Goal: Task Accomplishment & Management: Manage account settings

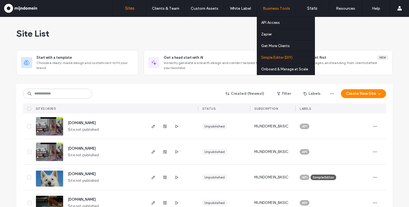
click at [280, 57] on label "Simple Editor (DIY)" at bounding box center [276, 57] width 31 height 4
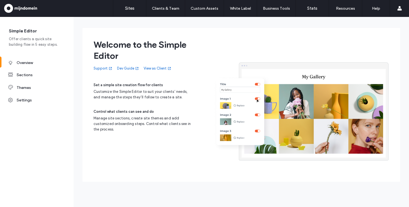
click at [152, 68] on link "View as Client" at bounding box center [158, 69] width 28 height 6
click at [153, 70] on link "View as Client" at bounding box center [158, 69] width 28 height 6
click at [126, 11] on label "Sites" at bounding box center [129, 8] width 9 height 5
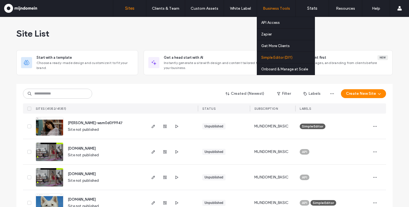
click at [279, 60] on link "Simple Editor (DIY)" at bounding box center [287, 57] width 53 height 11
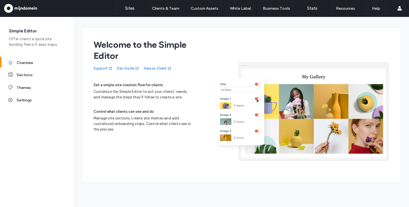
click at [160, 69] on link "View as Client" at bounding box center [158, 69] width 28 height 6
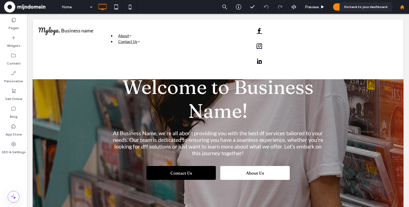
click at [407, 8] on div at bounding box center [401, 7] width 13 height 5
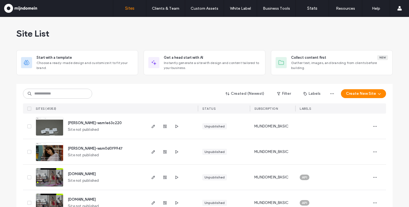
click at [377, 148] on div at bounding box center [377, 151] width 15 height 25
click at [374, 150] on icon "button" at bounding box center [375, 151] width 4 height 4
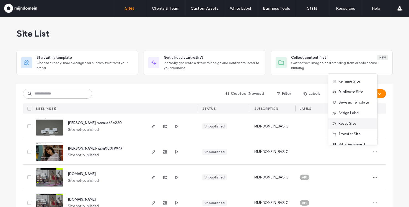
scroll to position [18, 0]
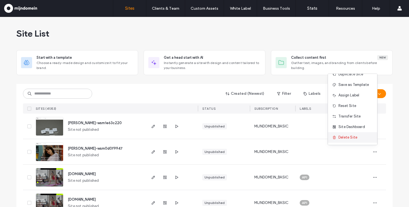
click at [356, 137] on span "Delete Site" at bounding box center [347, 137] width 19 height 6
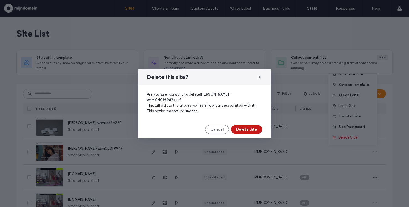
click at [253, 125] on button "Delete Site" at bounding box center [246, 129] width 31 height 9
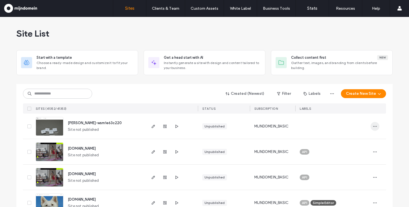
click at [373, 124] on icon "button" at bounding box center [375, 126] width 4 height 4
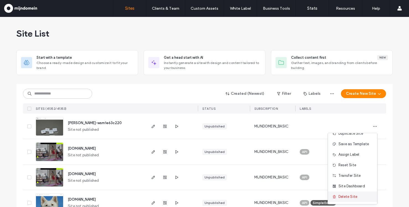
click at [355, 195] on span "Delete Site" at bounding box center [347, 197] width 19 height 6
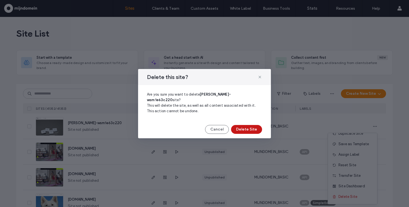
click at [252, 125] on button "Delete Site" at bounding box center [246, 129] width 31 height 9
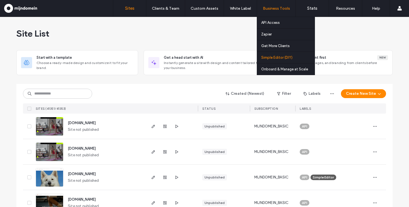
click at [283, 56] on label "Simple Editor (DIY)" at bounding box center [276, 57] width 31 height 4
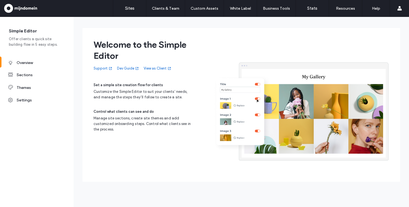
click at [158, 68] on link "View as Client" at bounding box center [158, 69] width 28 height 6
click at [157, 68] on link "View as Client" at bounding box center [158, 69] width 28 height 6
click at [25, 100] on div "Settings" at bounding box center [41, 100] width 49 height 5
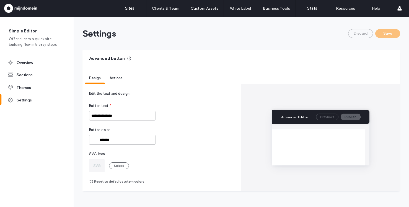
click at [119, 77] on span "Actions" at bounding box center [116, 78] width 13 height 4
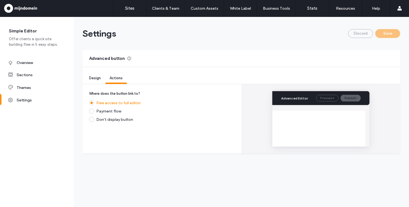
click at [20, 87] on div "Themes" at bounding box center [41, 87] width 49 height 5
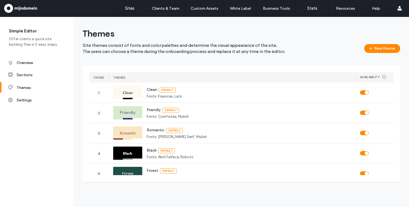
click at [30, 67] on div "Overview" at bounding box center [37, 62] width 74 height 12
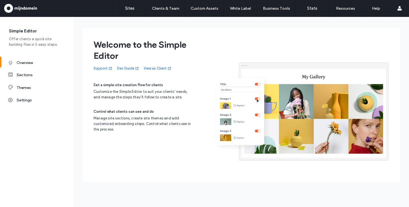
click at [27, 75] on div "Sections" at bounding box center [41, 74] width 49 height 5
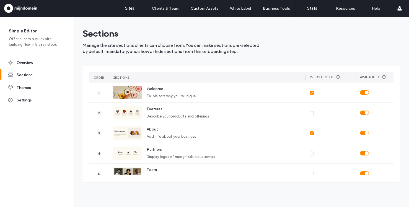
click at [31, 58] on div "Overview" at bounding box center [37, 62] width 74 height 12
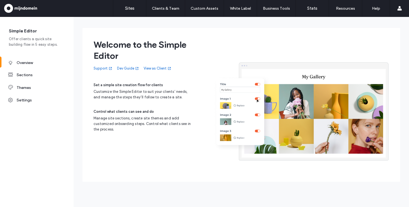
click at [160, 70] on link "View as Client" at bounding box center [158, 69] width 28 height 6
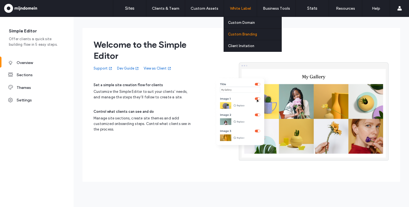
click at [240, 33] on label "Custom Branding" at bounding box center [242, 34] width 29 height 4
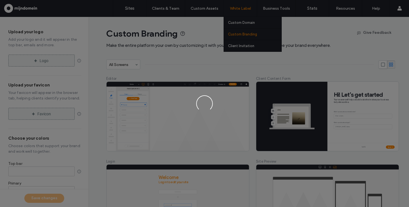
type input "*******"
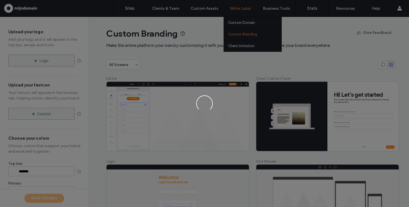
type input "*******"
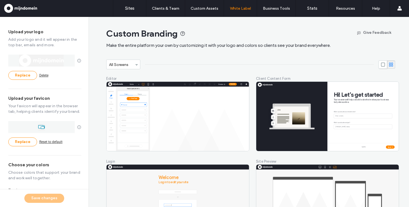
scroll to position [136, 0]
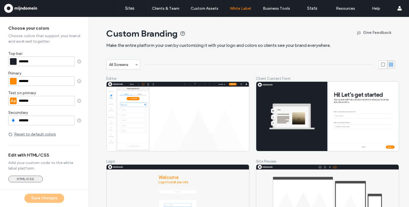
click at [30, 179] on button "HTML/CSS" at bounding box center [25, 178] width 35 height 7
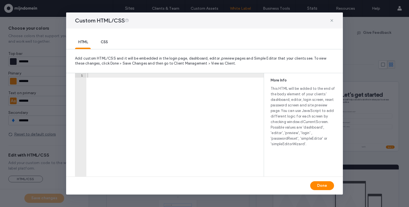
click at [110, 41] on span "CSS" at bounding box center [104, 43] width 14 height 8
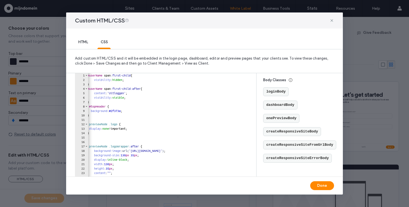
scroll to position [0, 0]
click at [84, 39] on span "HTML" at bounding box center [83, 43] width 16 height 8
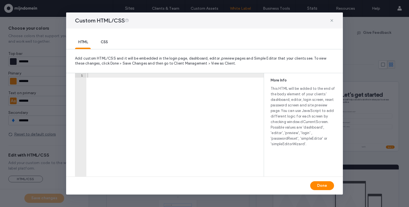
click at [99, 42] on span "CSS" at bounding box center [104, 43] width 14 height 8
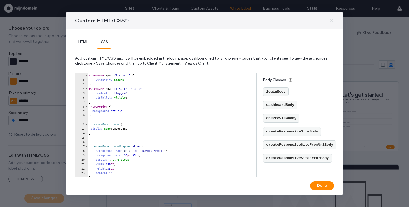
click at [156, 116] on div "#userName span :first-child { visibility : hidden ; } #userName span :first-chi…" at bounding box center [218, 127] width 261 height 108
type textarea "**********"
